Goal: Navigation & Orientation: Find specific page/section

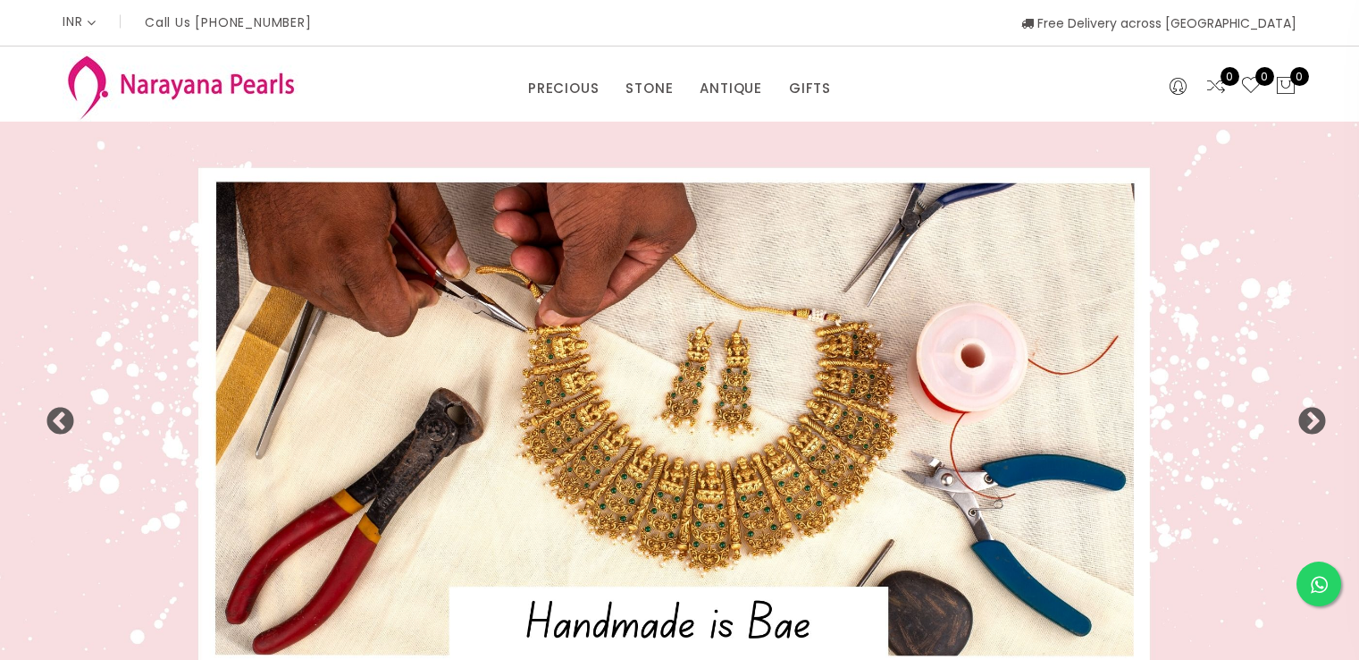
select select "INR"
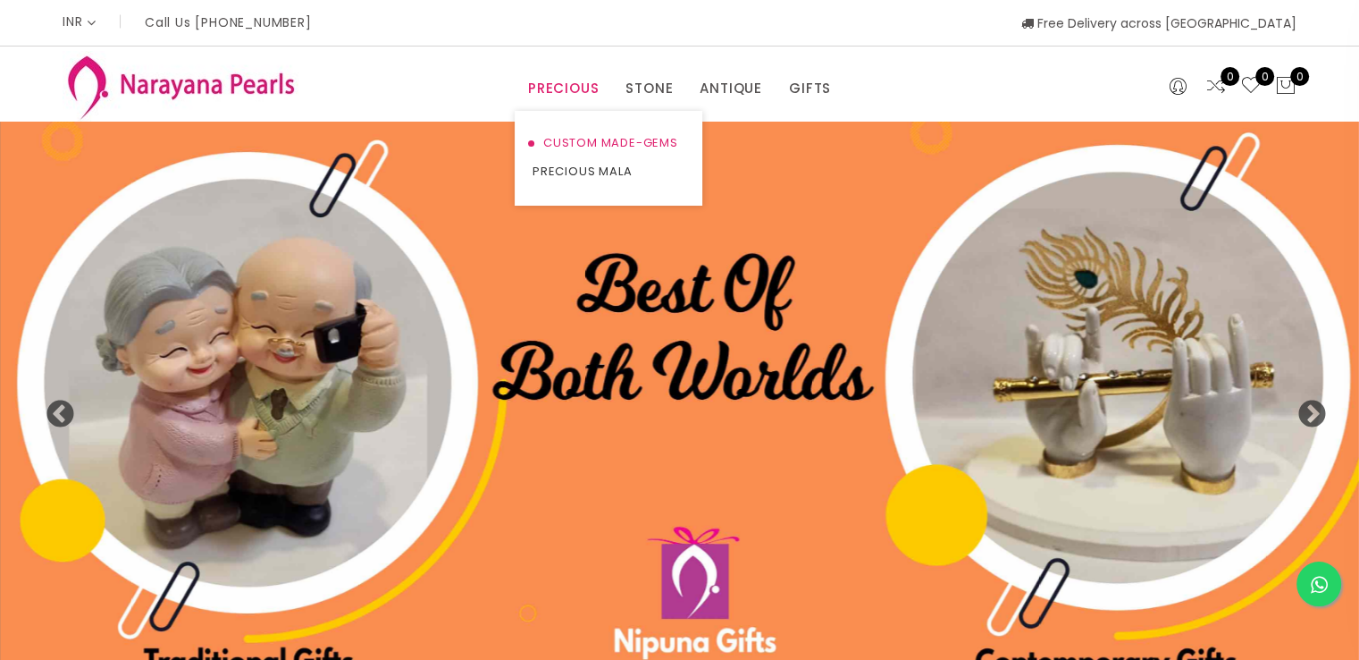
click at [596, 142] on link "CUSTOM MADE-GEMS" at bounding box center [609, 143] width 152 height 29
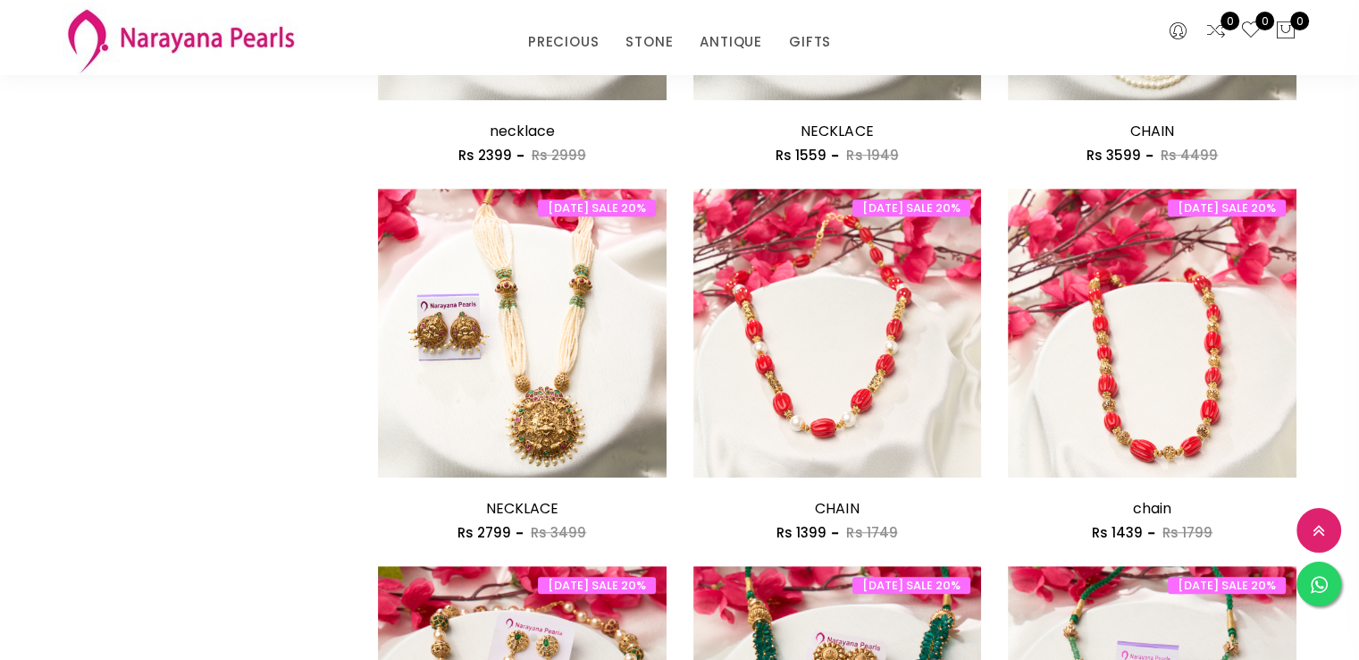
scroll to position [1215, 0]
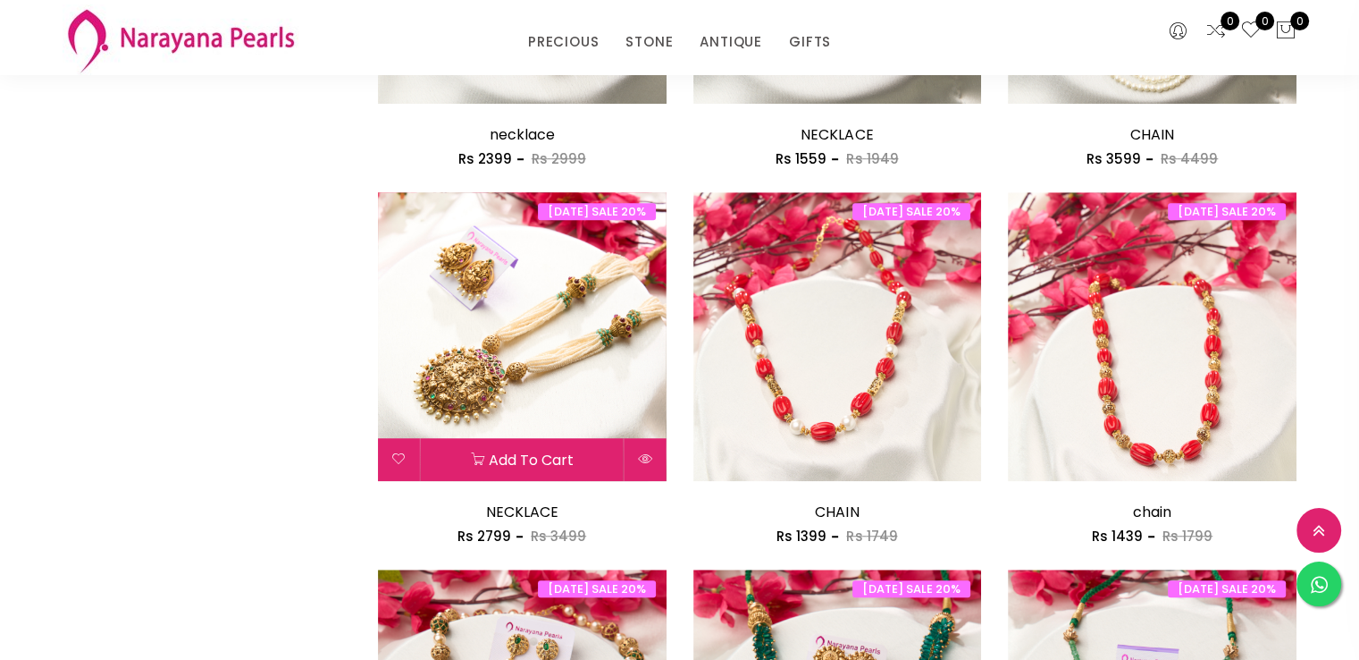
click at [536, 331] on img at bounding box center [522, 336] width 289 height 289
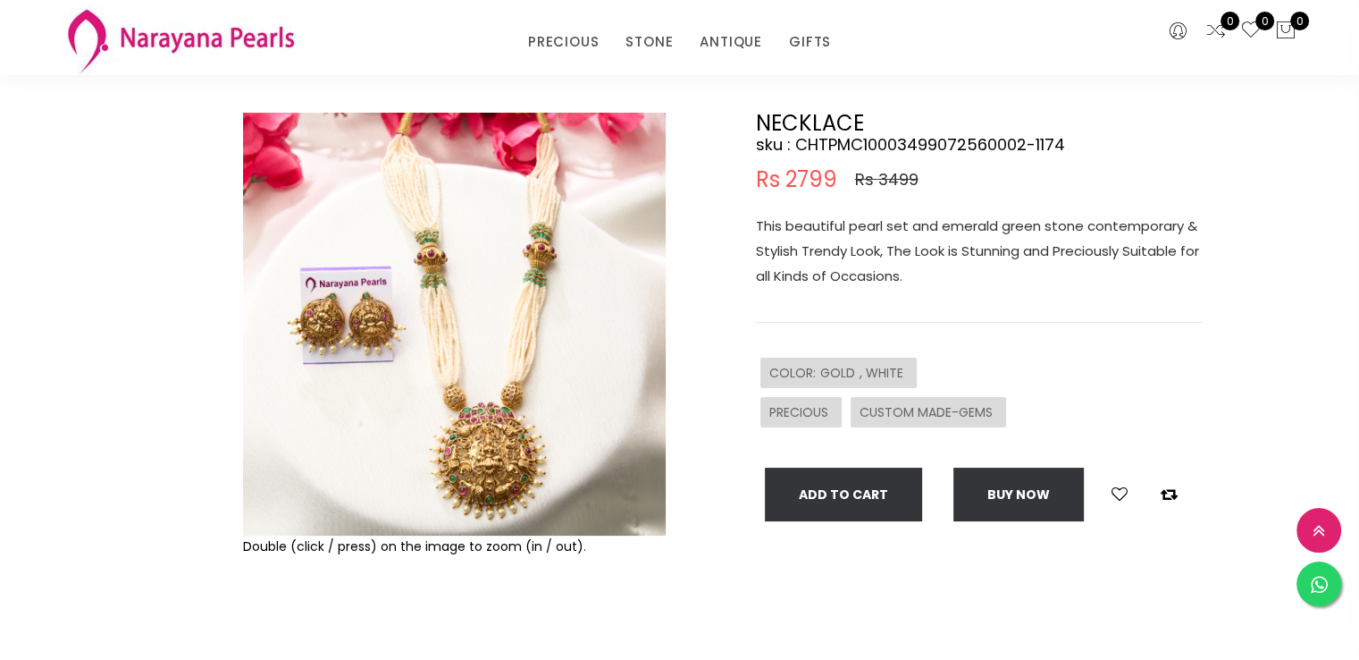
scroll to position [102, 0]
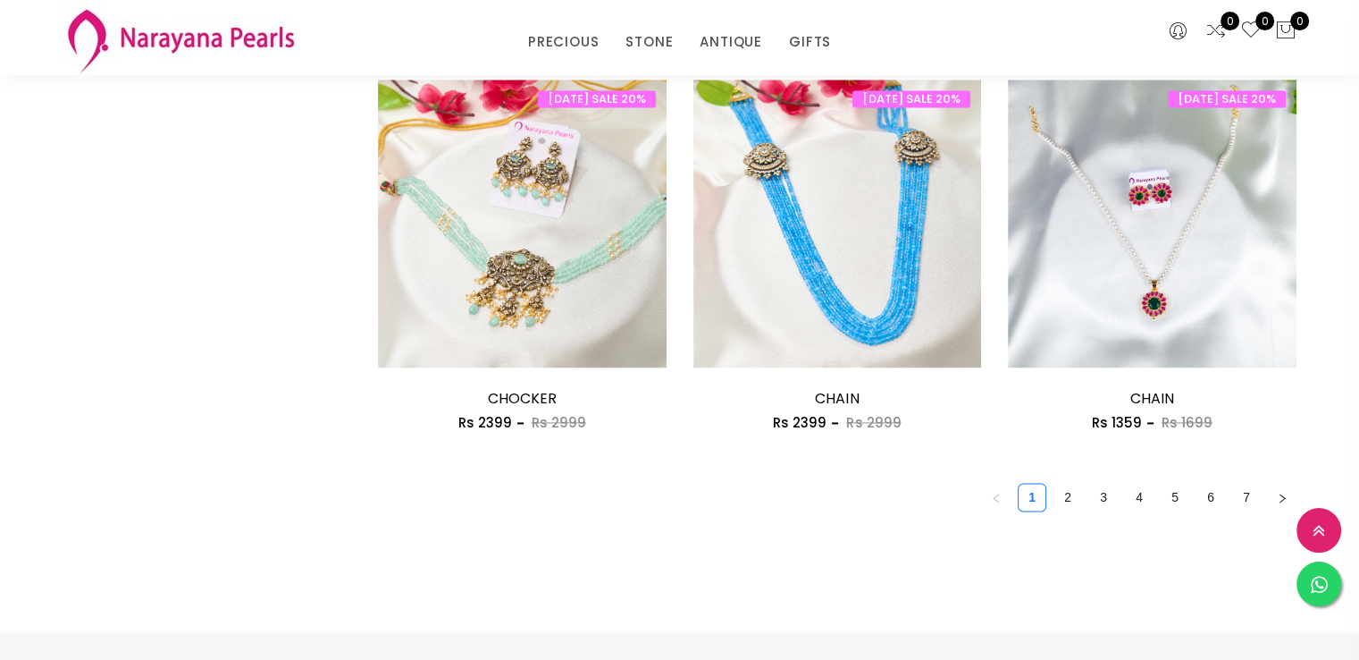
scroll to position [2495, 0]
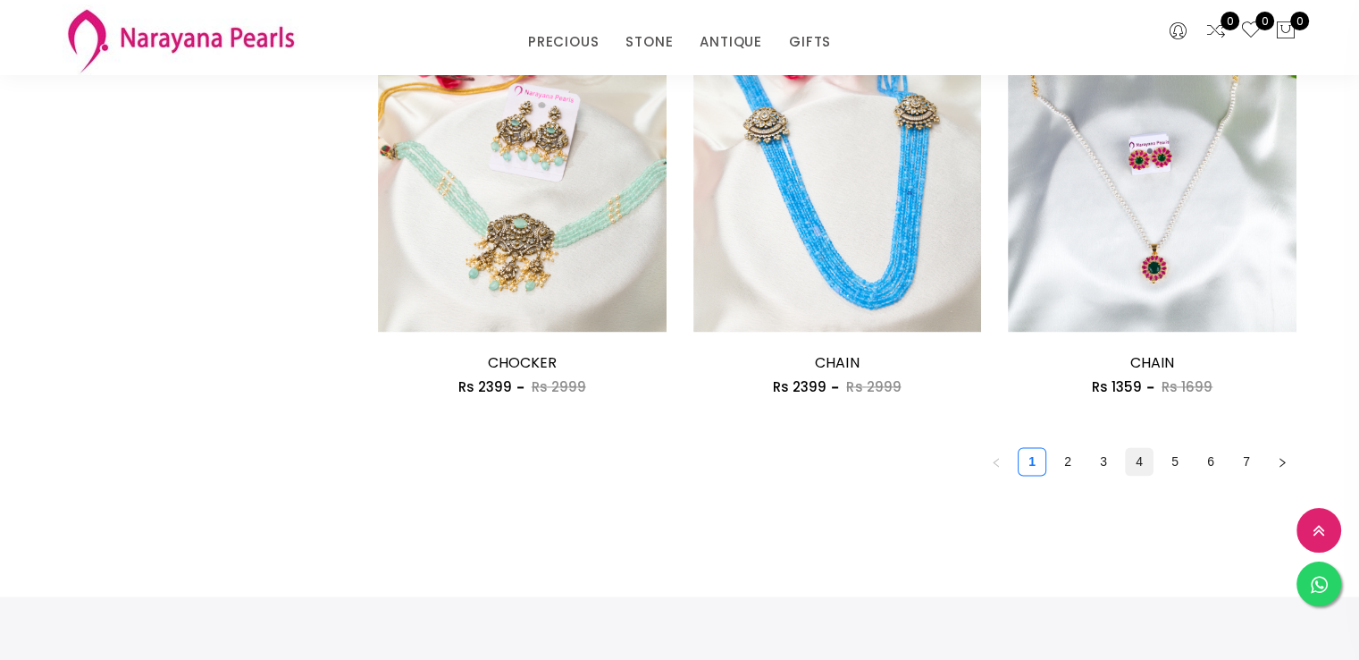
click at [1144, 458] on link "4" at bounding box center [1139, 461] width 27 height 27
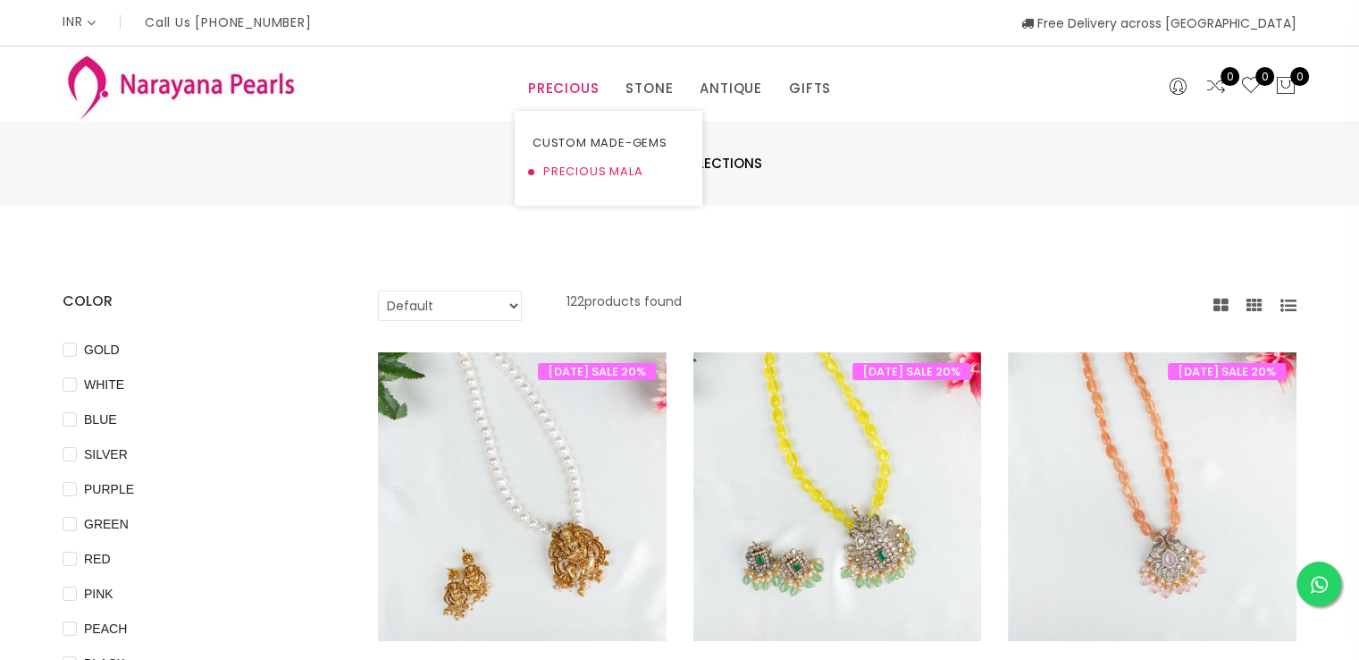
click at [579, 172] on link "PRECIOUS MALA" at bounding box center [609, 171] width 152 height 29
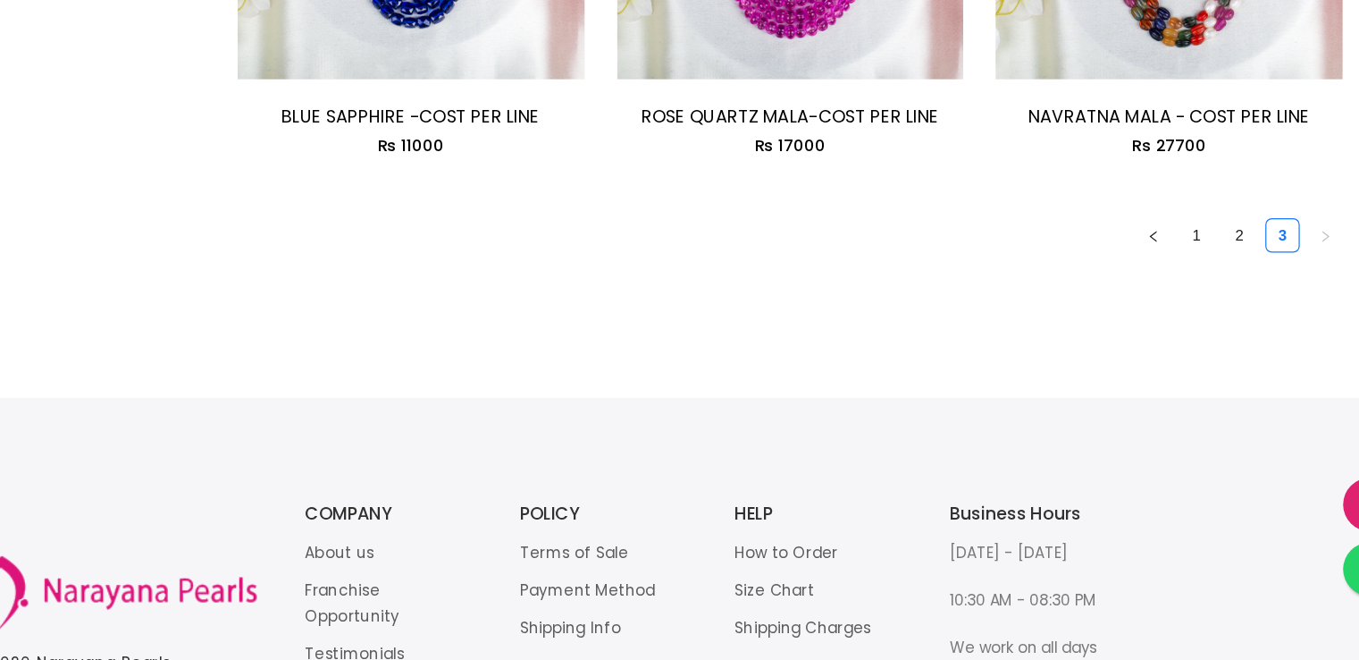
scroll to position [2712, 0]
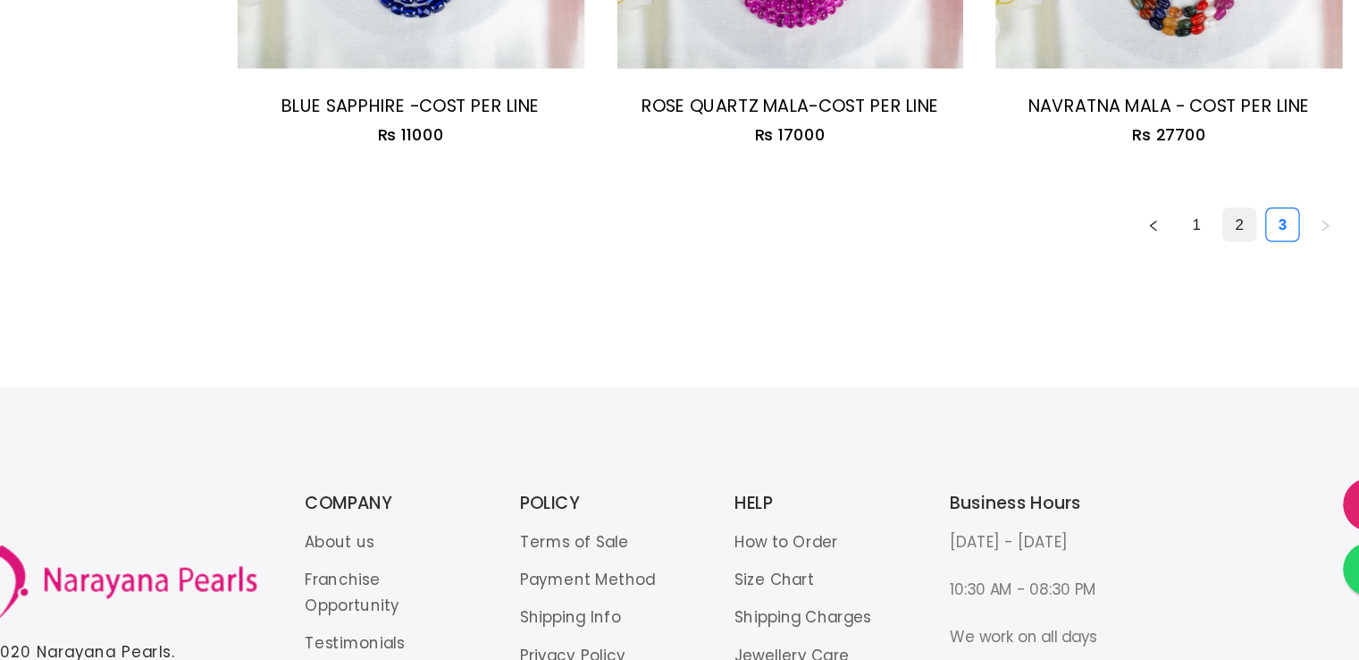
click at [1210, 293] on link "2" at bounding box center [1211, 297] width 27 height 27
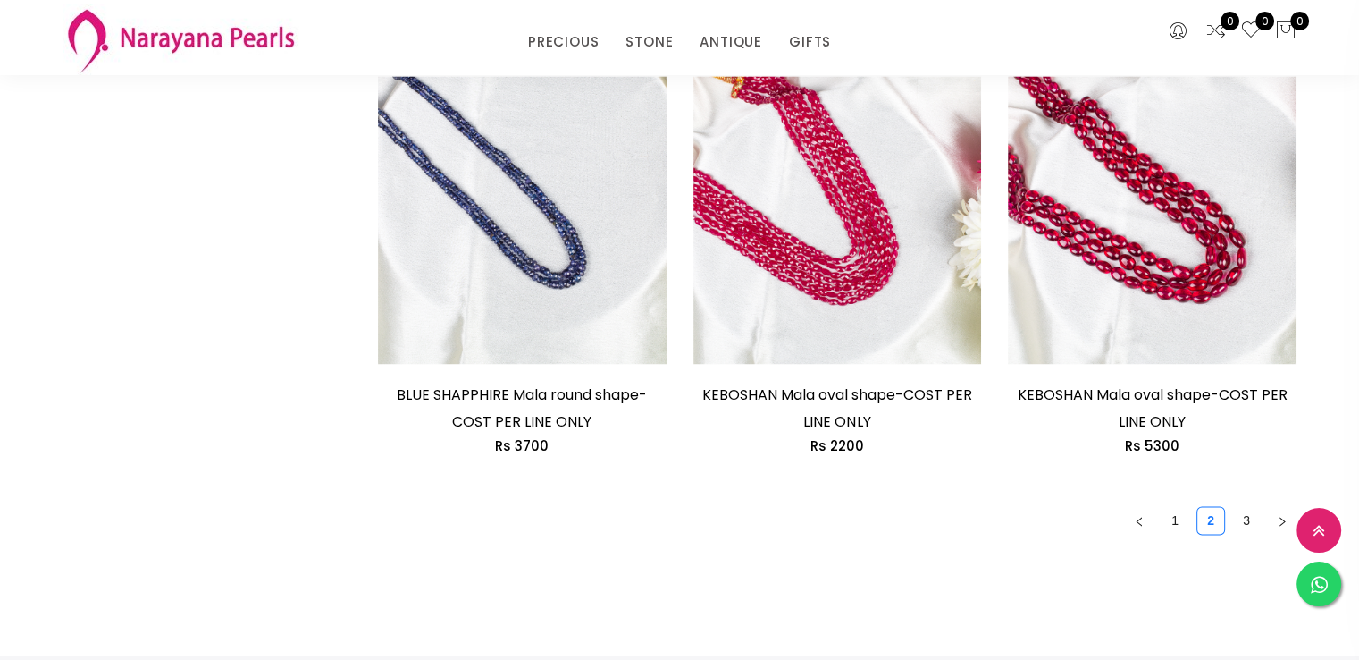
scroll to position [2628, 0]
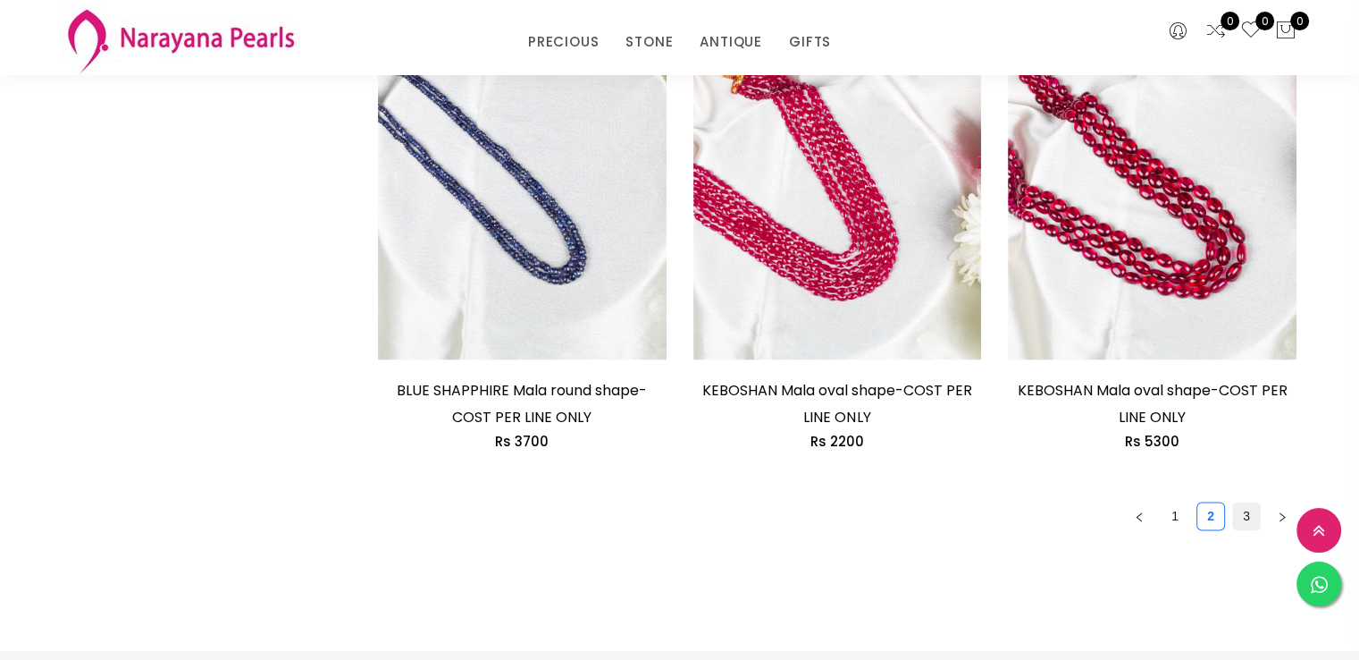
click at [1239, 502] on link "3" at bounding box center [1246, 515] width 27 height 27
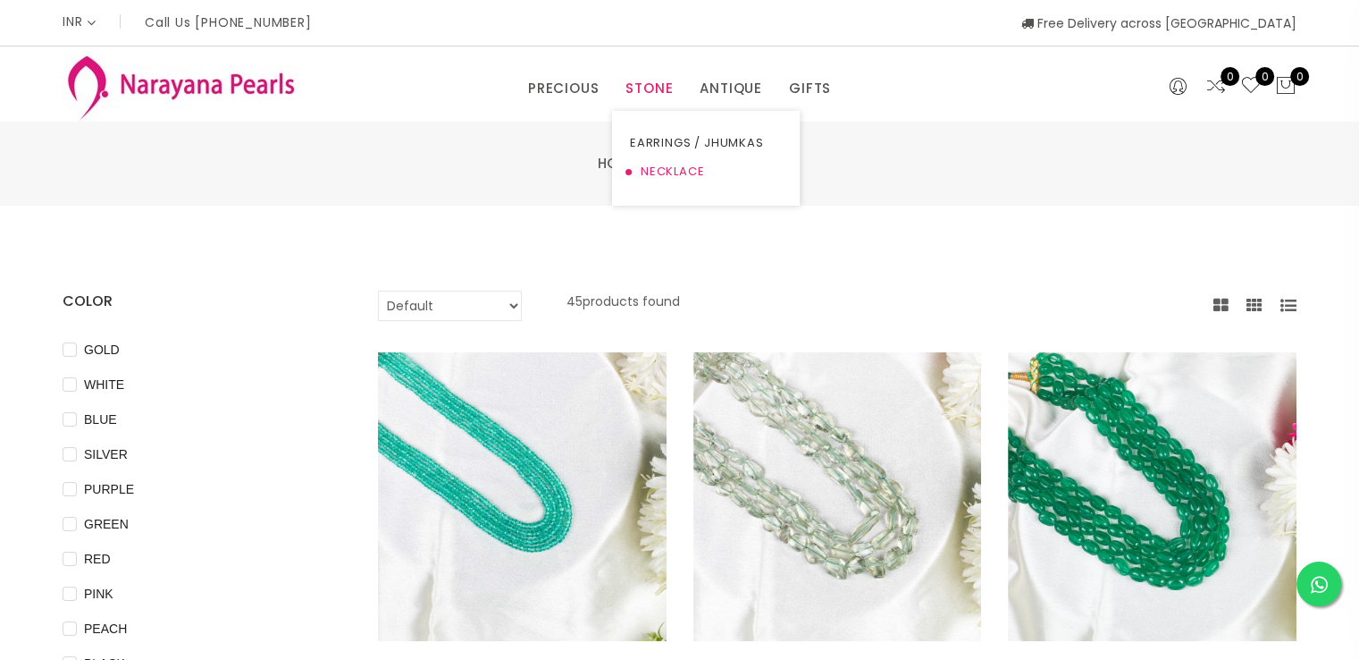
click at [668, 179] on link "NECKLACE" at bounding box center [706, 171] width 152 height 29
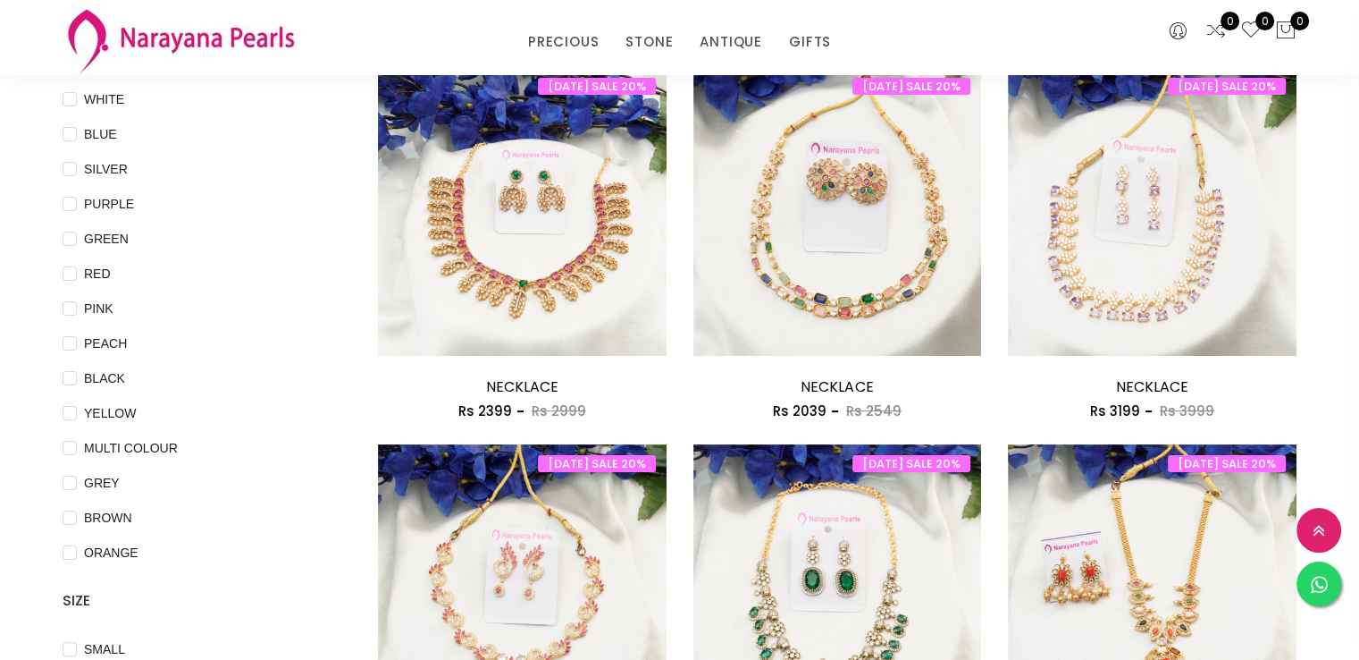
scroll to position [206, 0]
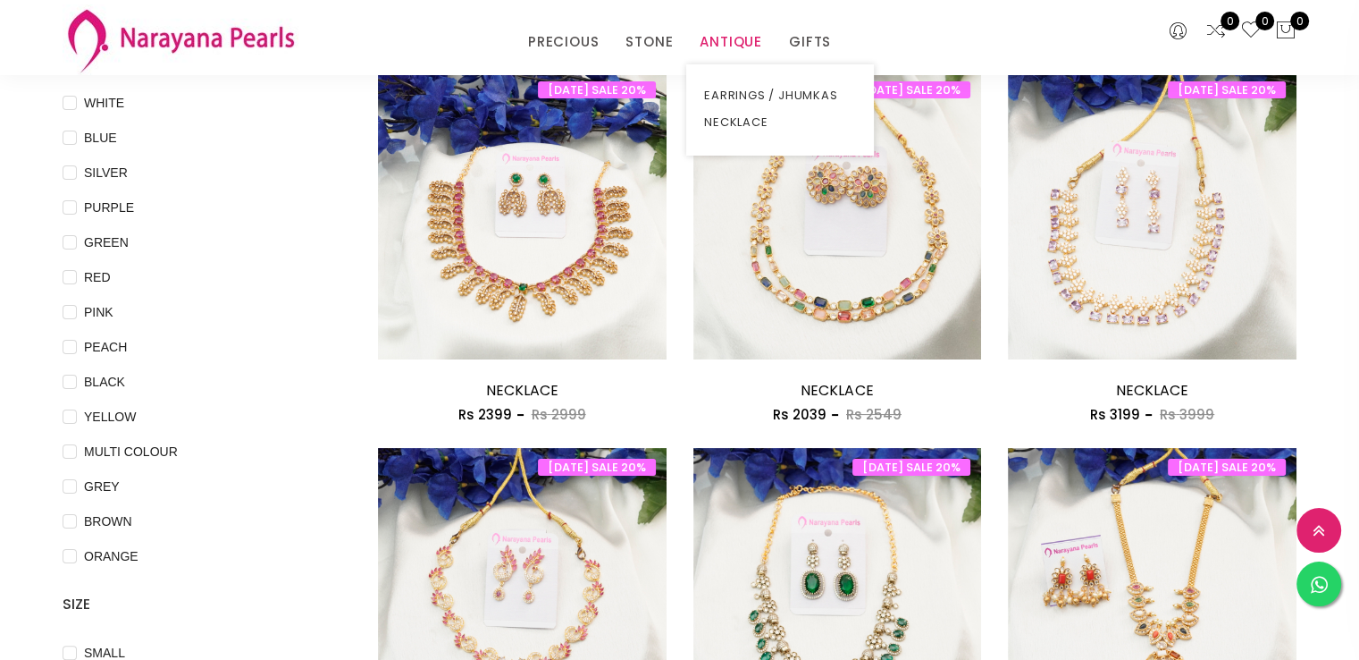
click at [725, 46] on link "ANTIQUE" at bounding box center [731, 42] width 63 height 27
click at [751, 121] on link "NECKLACE" at bounding box center [780, 122] width 152 height 27
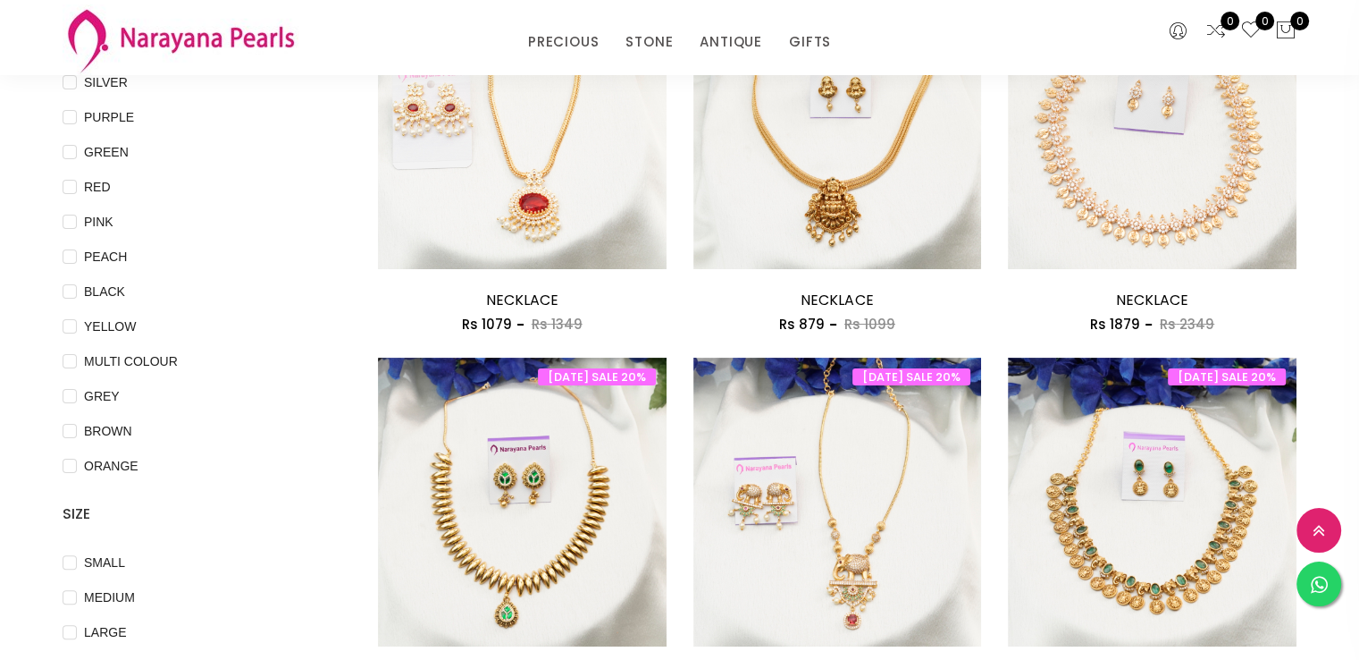
scroll to position [205, 0]
